Goal: Navigation & Orientation: Find specific page/section

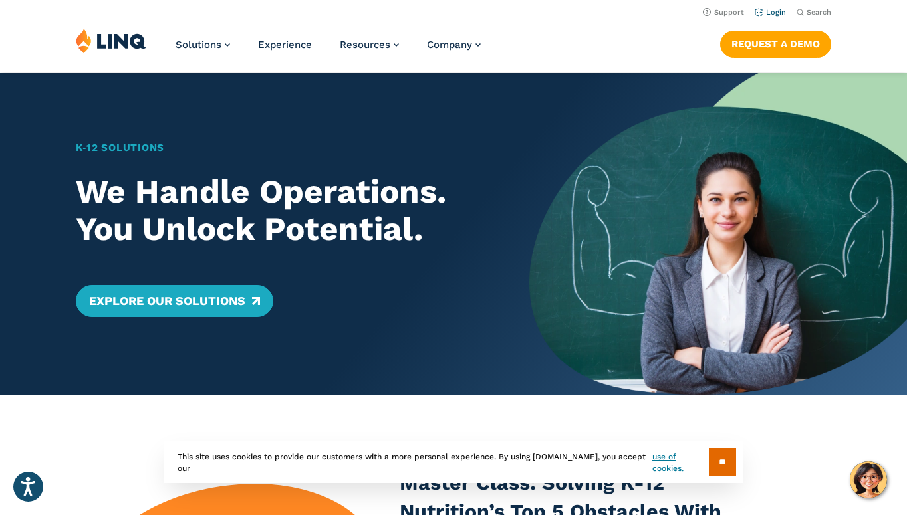
click at [765, 10] on link "Login" at bounding box center [769, 12] width 31 height 9
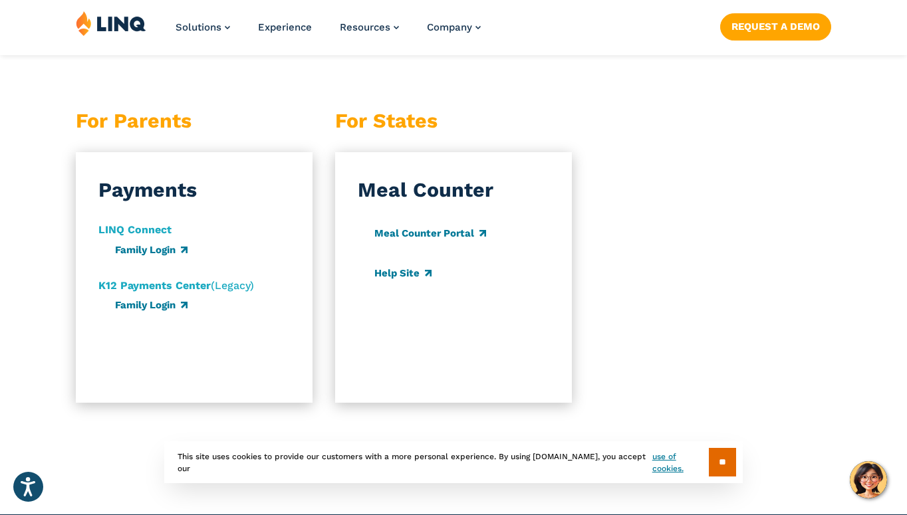
scroll to position [1358, 0]
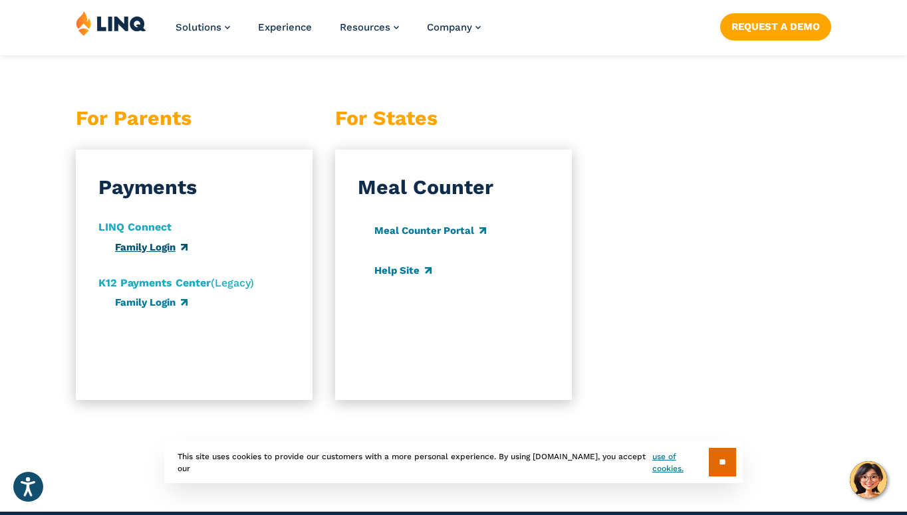
click at [146, 246] on link "Family Login" at bounding box center [151, 247] width 72 height 12
